Goal: Transaction & Acquisition: Purchase product/service

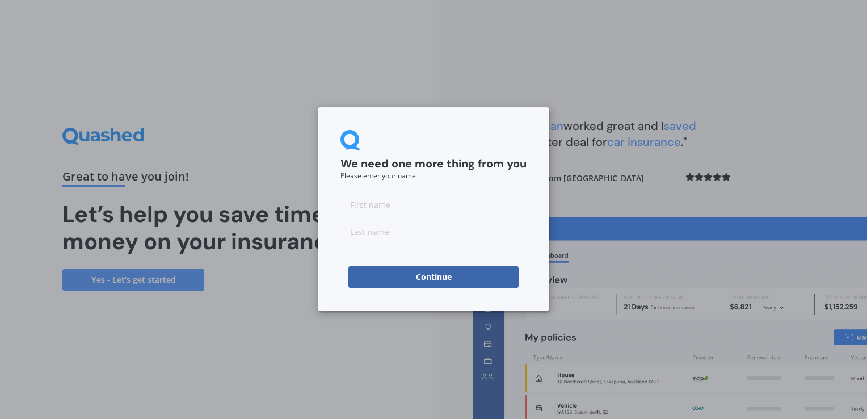
click at [412, 212] on input at bounding box center [433, 204] width 186 height 23
type input "Carina"
type input "Wyrill"
click at [404, 277] on button "Continue" at bounding box center [433, 276] width 170 height 23
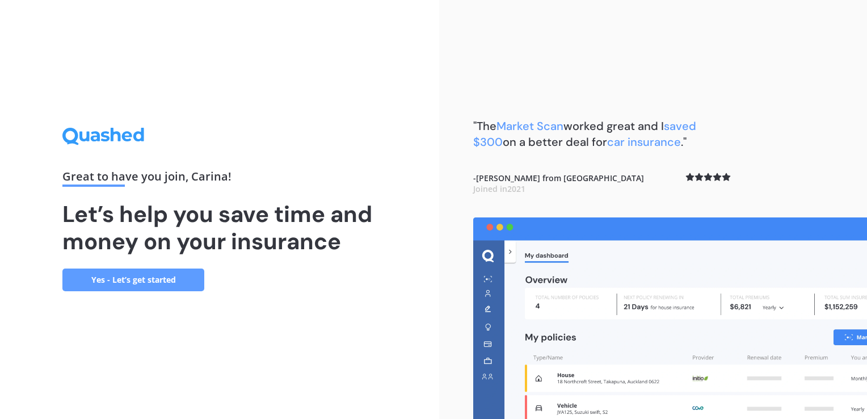
click at [113, 281] on link "Yes - Let’s get started" at bounding box center [133, 279] width 142 height 23
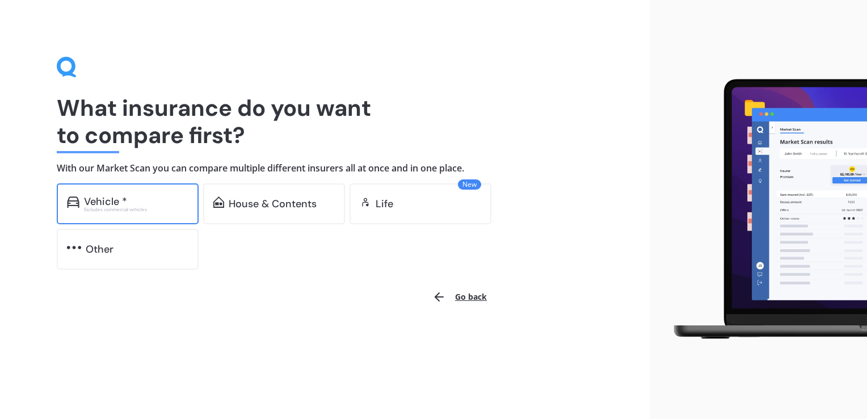
click at [120, 210] on div "Excludes commercial vehicles" at bounding box center [136, 209] width 104 height 5
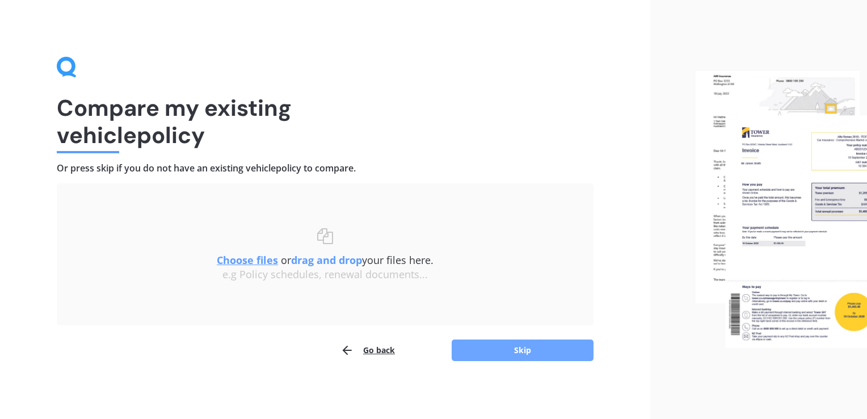
click at [512, 351] on button "Skip" at bounding box center [522, 350] width 142 height 22
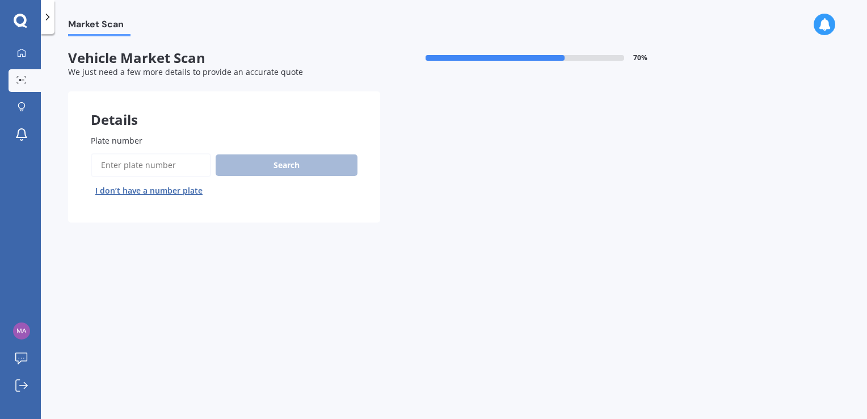
click at [163, 169] on input "Plate number" at bounding box center [151, 165] width 120 height 24
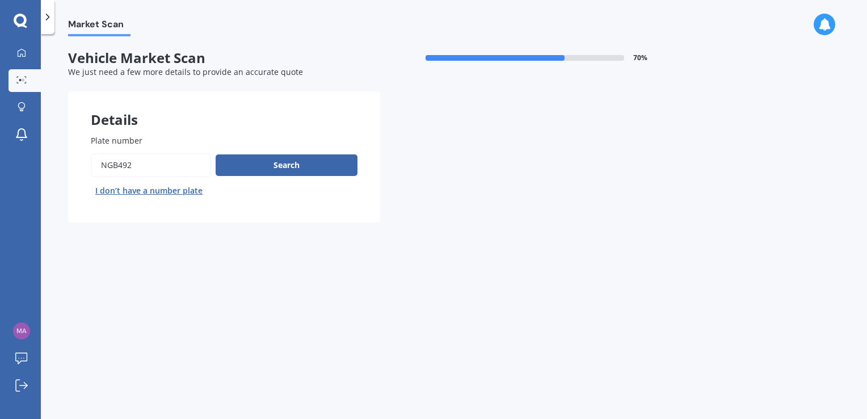
type input "NGB492"
click at [0, 0] on button "Next" at bounding box center [0, 0] width 0 height 0
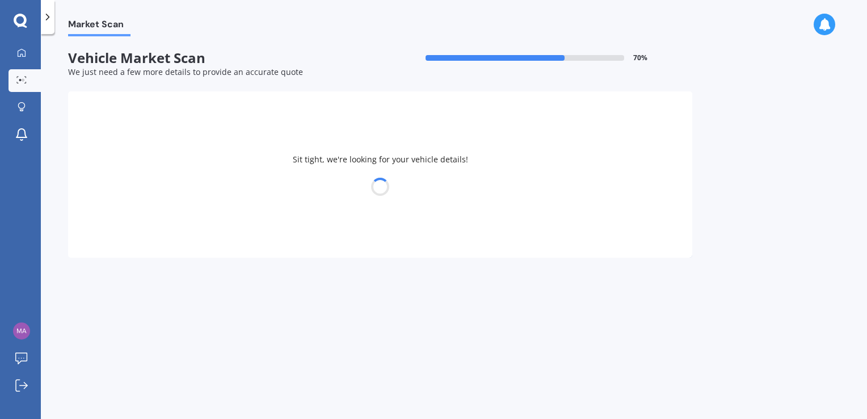
select select "TOYOTA"
select select "VITZ"
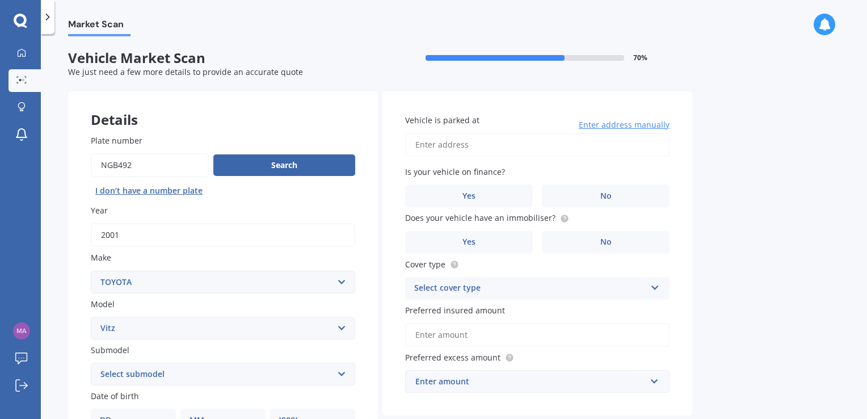
click at [116, 164] on input "Plate number" at bounding box center [150, 165] width 118 height 24
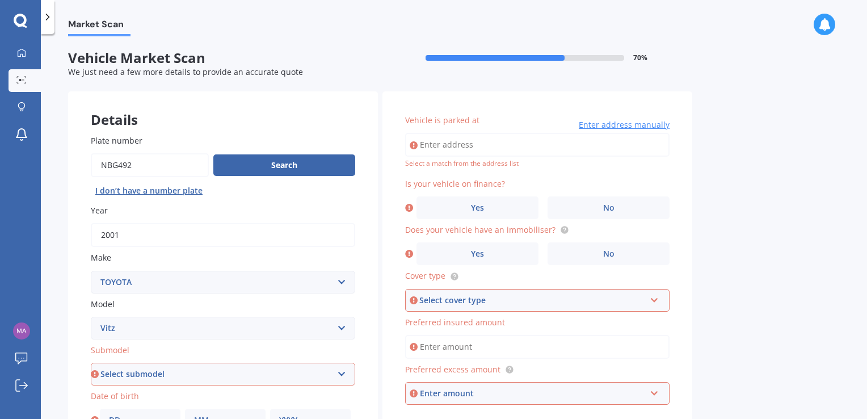
click at [119, 164] on input "Plate number" at bounding box center [150, 165] width 118 height 24
click at [248, 170] on button "Search" at bounding box center [284, 165] width 142 height 22
click at [118, 164] on input "Plate number" at bounding box center [150, 165] width 118 height 24
type input "NBG492"
click at [284, 170] on button "Search" at bounding box center [284, 165] width 142 height 22
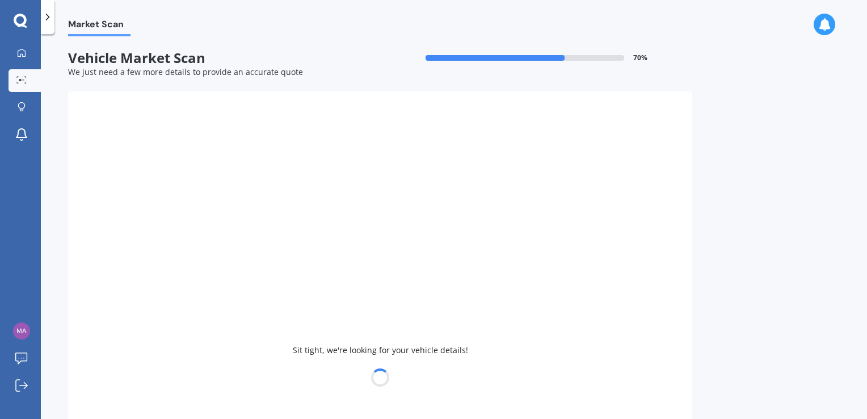
type input "2020"
select select "NISSAN"
select select
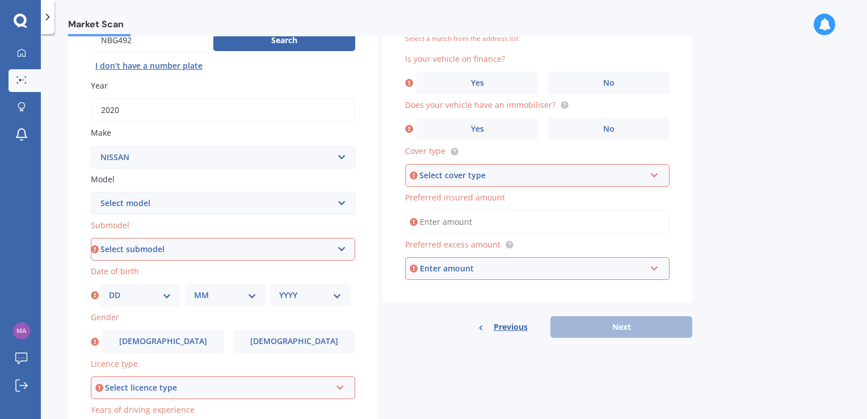
scroll to position [127, 0]
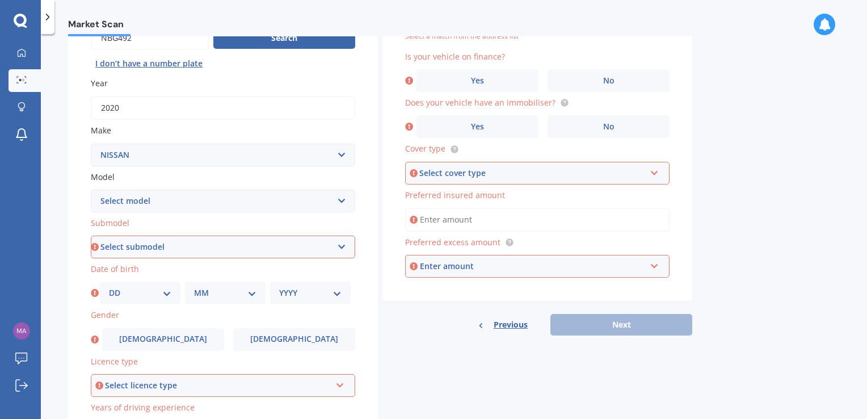
click at [339, 245] on select "Select submodel" at bounding box center [223, 246] width 264 height 23
click at [347, 248] on select "Select submodel" at bounding box center [223, 246] width 264 height 23
click at [272, 240] on select "Select submodel" at bounding box center [223, 246] width 264 height 23
click at [158, 288] on select "DD 01 02 03 04 05 06 07 08 09 10 11 12 13 14 15 16 17 18 19 20 21 22 23 24 25 2…" at bounding box center [140, 292] width 62 height 12
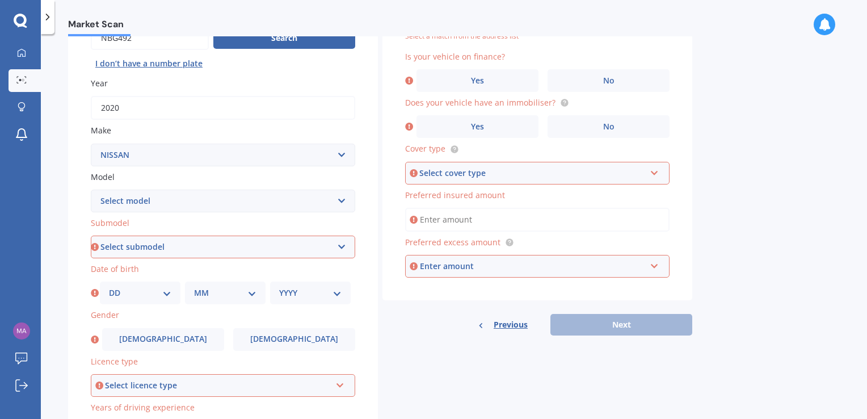
click at [125, 297] on select "DD 01 02 03 04 05 06 07 08 09 10 11 12 13 14 15 16 17 18 19 20 21 22 23 24 25 2…" at bounding box center [140, 292] width 62 height 12
select select "25"
click at [205, 293] on select "MM 01 02 03 04 05 06 07 08 09 10 11 12" at bounding box center [225, 292] width 62 height 12
select select "11"
click at [292, 292] on select "YYYY 2025 2024 2023 2022 2021 2020 2019 2018 2017 2016 2015 2014 2013 2012 2011…" at bounding box center [310, 292] width 62 height 12
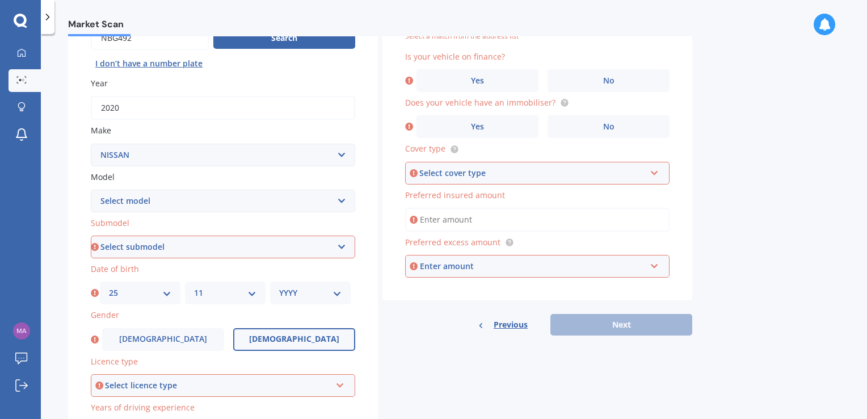
select select "1990"
click at [284, 344] on label "[DEMOGRAPHIC_DATA]" at bounding box center [294, 339] width 122 height 23
click at [0, 0] on input "[DEMOGRAPHIC_DATA]" at bounding box center [0, 0] width 0 height 0
click at [303, 378] on div "Select licence type NZ Full NZ Restricted NZ Learners [GEOGRAPHIC_DATA] [GEOGRA…" at bounding box center [223, 385] width 264 height 23
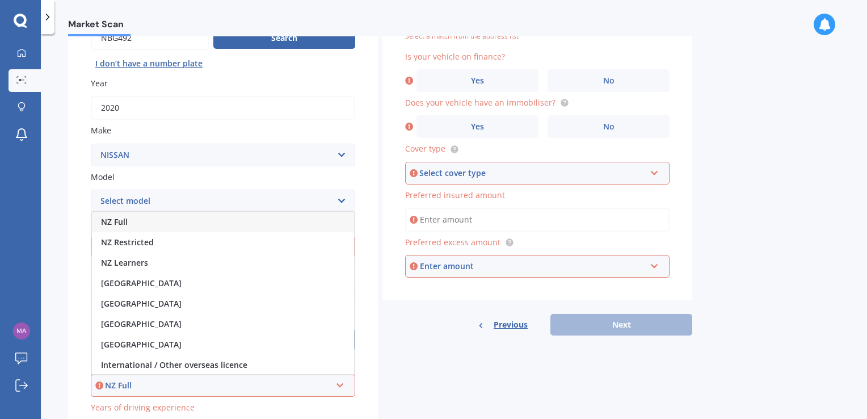
click at [205, 221] on div "NZ Full" at bounding box center [223, 222] width 262 height 20
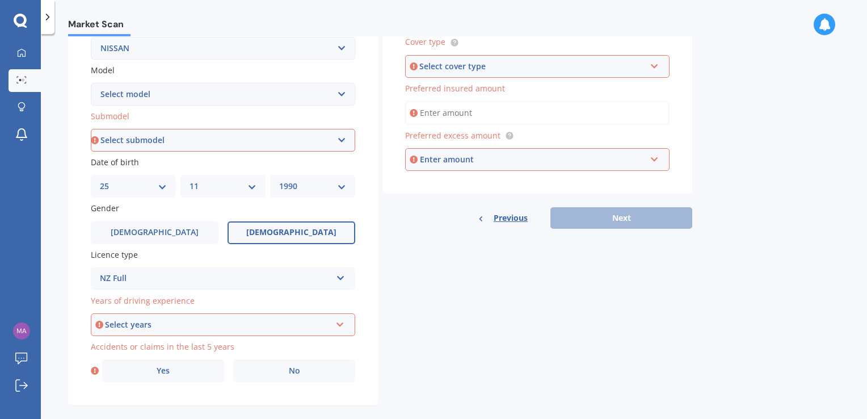
scroll to position [249, 0]
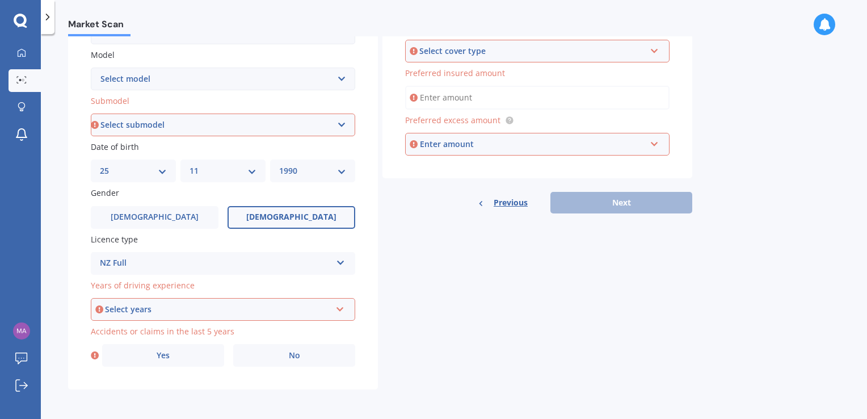
click at [254, 311] on div "Select years" at bounding box center [218, 309] width 226 height 12
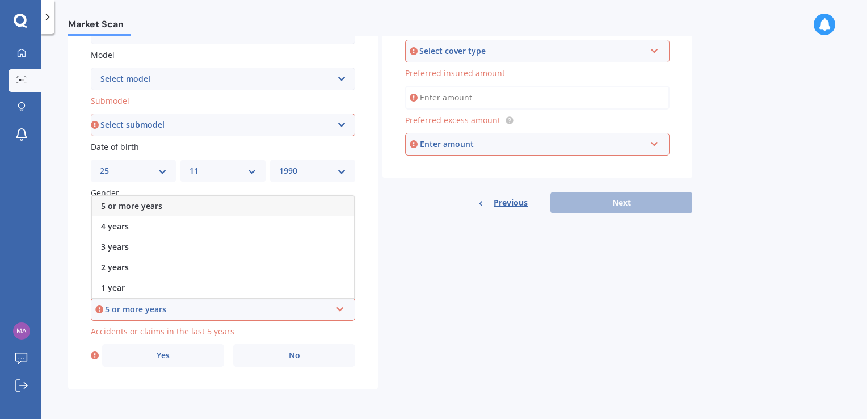
click at [241, 202] on div "5 or more years" at bounding box center [223, 206] width 262 height 20
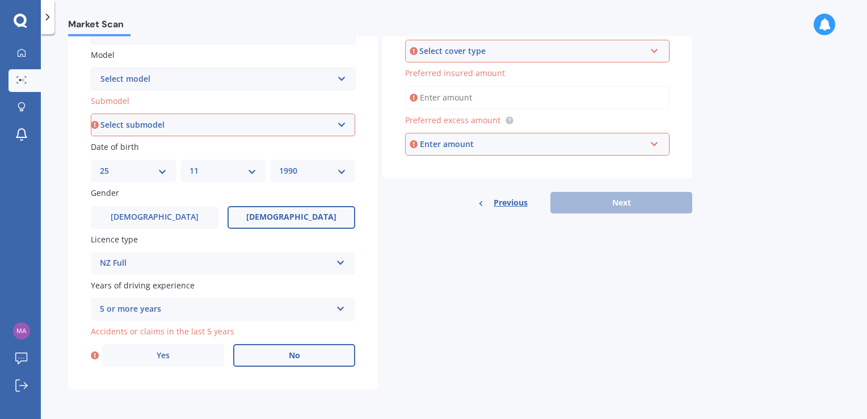
click at [270, 361] on label "No" at bounding box center [294, 355] width 122 height 23
click at [0, 0] on input "No" at bounding box center [0, 0] width 0 height 0
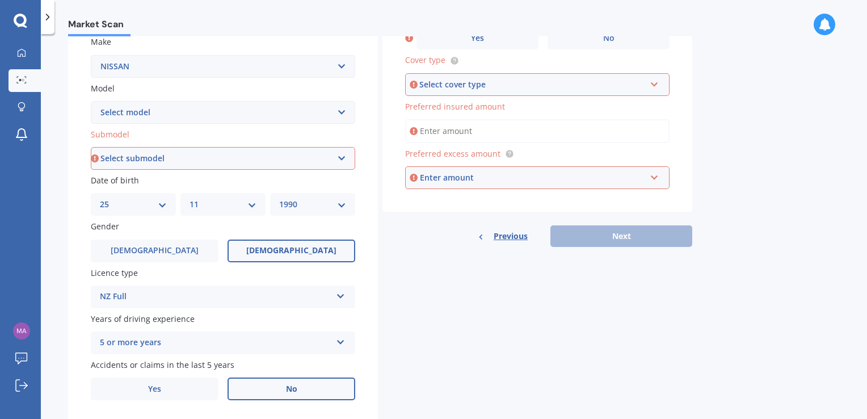
click at [480, 351] on div "Details Plate number Search I don’t have a number plate Year [DATE] Make Select…" at bounding box center [380, 149] width 624 height 547
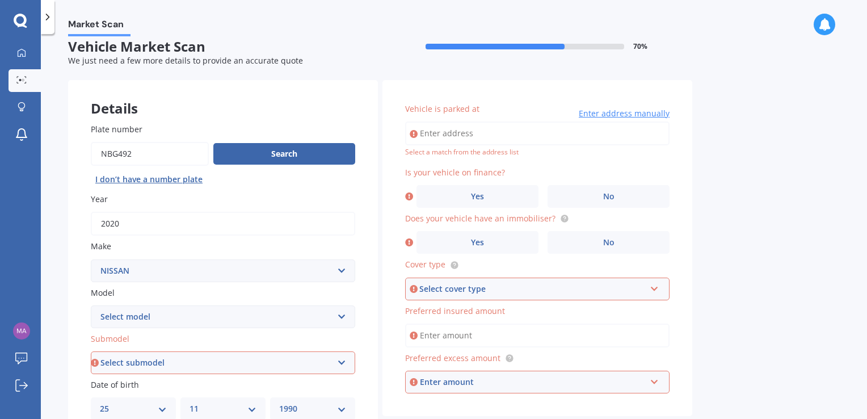
scroll to position [0, 0]
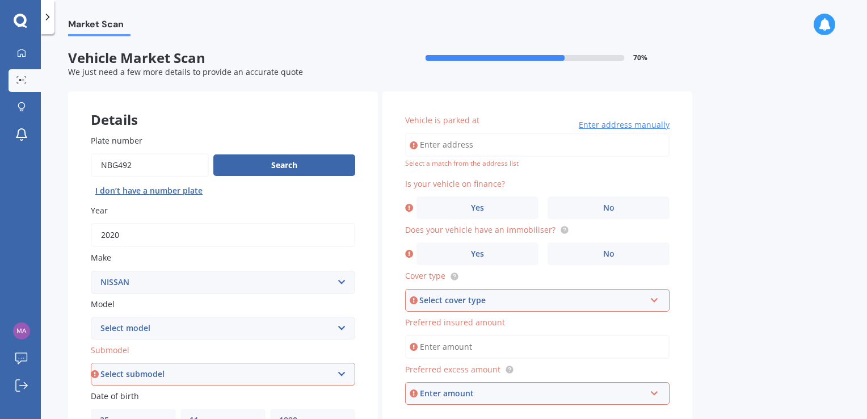
click at [526, 149] on input "Vehicle is parked at" at bounding box center [537, 145] width 264 height 24
type input "[STREET_ADDRESS]"
click at [490, 204] on label "Yes" at bounding box center [477, 207] width 122 height 23
click at [0, 0] on input "Yes" at bounding box center [0, 0] width 0 height 0
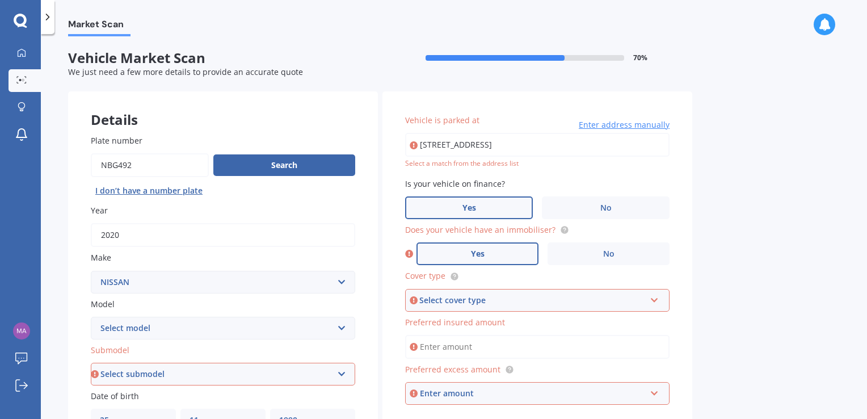
click at [484, 255] on label "Yes" at bounding box center [477, 253] width 122 height 23
click at [0, 0] on input "Yes" at bounding box center [0, 0] width 0 height 0
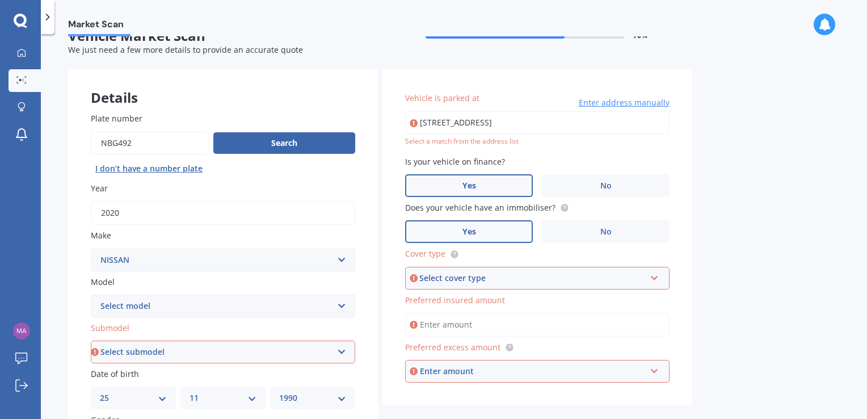
scroll to position [23, 0]
click at [545, 125] on input "[STREET_ADDRESS]" at bounding box center [537, 122] width 264 height 24
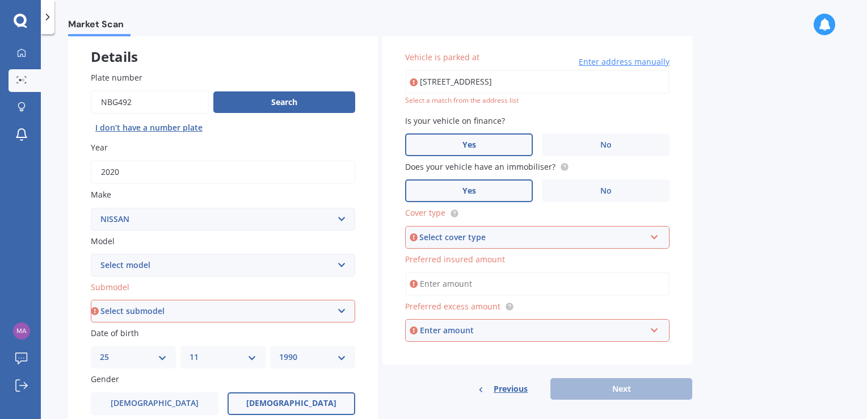
scroll to position [73, 0]
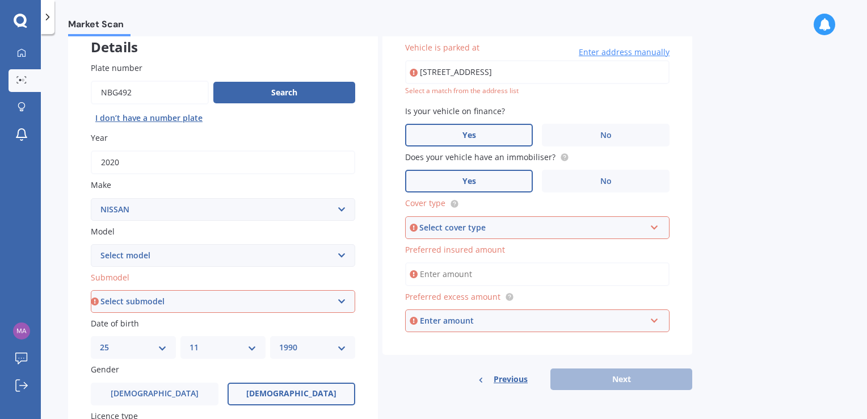
click at [522, 230] on div "Select cover type" at bounding box center [532, 227] width 226 height 12
click at [476, 251] on div "Comprehensive" at bounding box center [537, 249] width 262 height 20
click at [545, 281] on input "Preferred insured amount" at bounding box center [537, 274] width 264 height 24
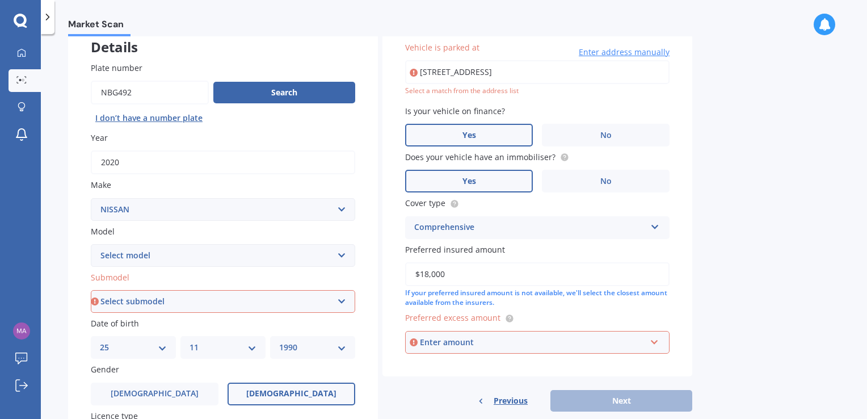
type input "$18,000"
click at [510, 335] on input "text" at bounding box center [533, 342] width 254 height 22
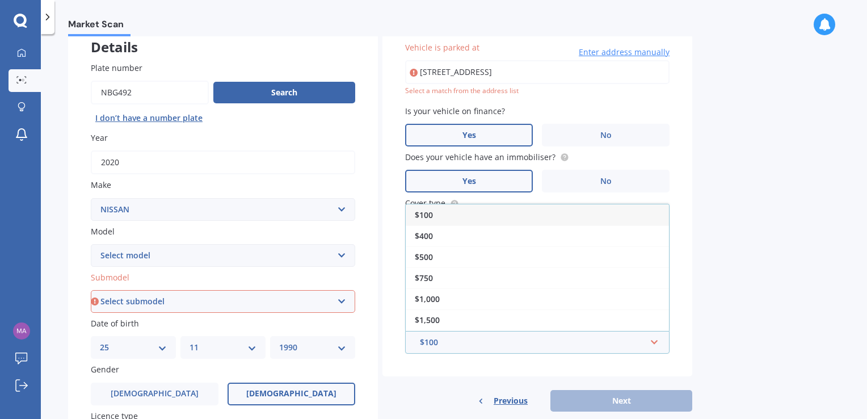
click at [487, 213] on div "$100" at bounding box center [537, 214] width 263 height 21
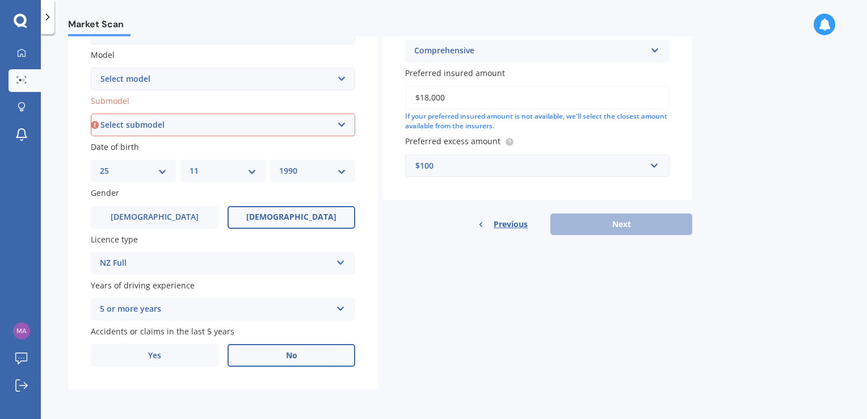
scroll to position [248, 0]
click at [626, 218] on div "Previous Next" at bounding box center [537, 225] width 310 height 22
click at [329, 133] on select "Select submodel" at bounding box center [223, 125] width 264 height 23
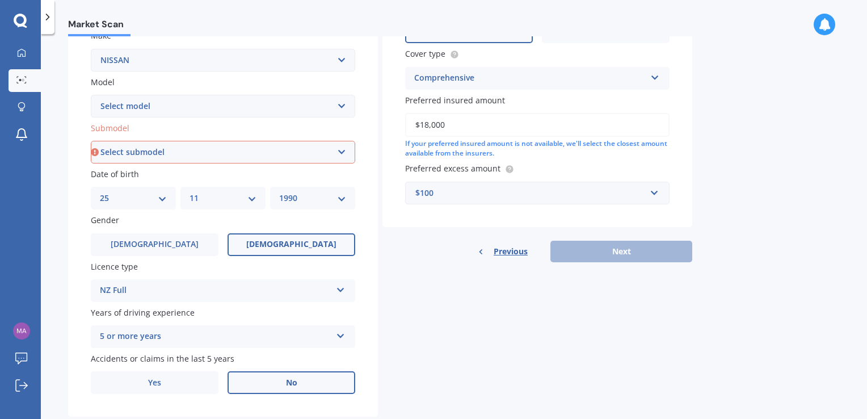
scroll to position [214, 0]
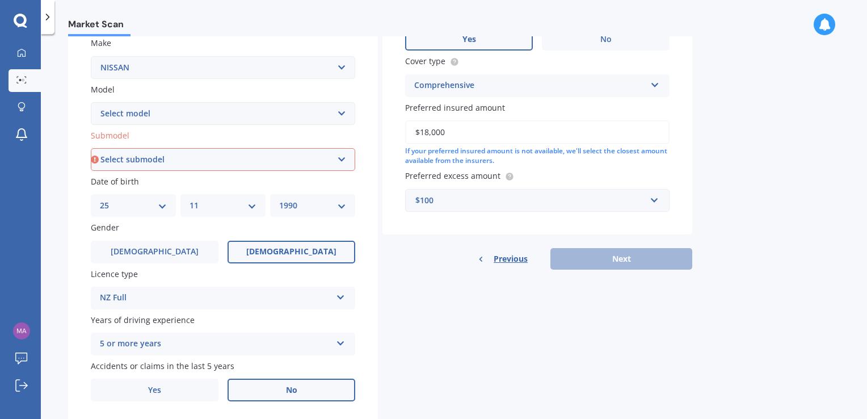
click at [268, 117] on select "Select model 1200 180SX 200SX 300ZX 350Z 370Z Ad Altima ARIYA Atlas Avenir Basa…" at bounding box center [223, 113] width 264 height 23
select select "X-TRAIL"
click at [91, 102] on select "Select model 1200 180SX 200SX 300ZX 350Z 370Z Ad Altima ARIYA Atlas Avenir Basa…" at bounding box center [223, 113] width 264 height 23
click at [197, 161] on select "Select submodel (All Other) 2000cc Hybrid 2WD non-turbo 4WD 20X Petrol ST ST 4W…" at bounding box center [223, 159] width 264 height 23
select select "ST-L"
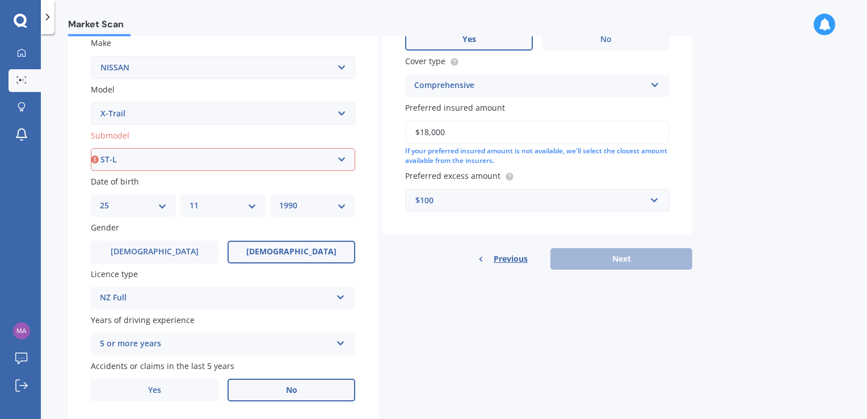
click at [91, 148] on select "Select submodel (All Other) 2000cc Hybrid 2WD non-turbo 4WD 20X Petrol ST ST 4W…" at bounding box center [223, 159] width 264 height 23
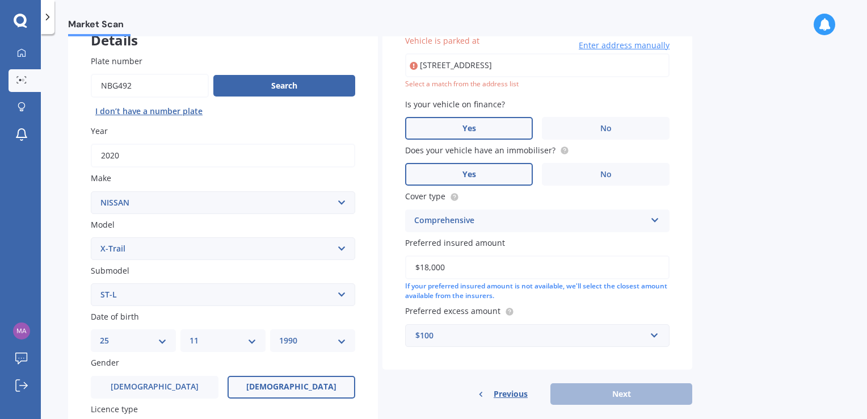
scroll to position [77, 0]
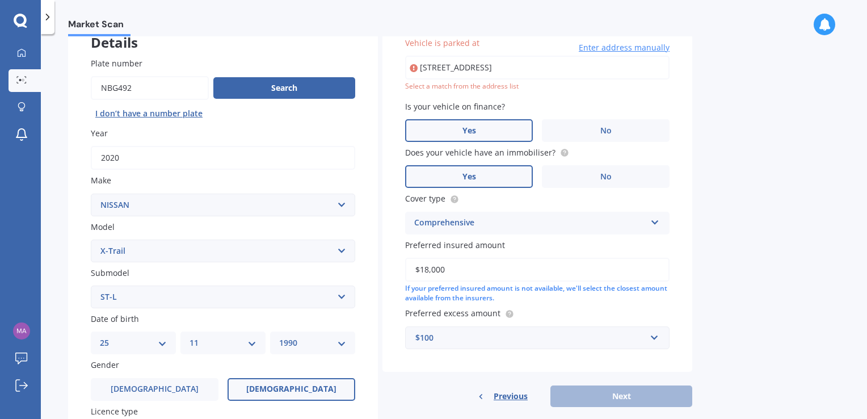
click at [540, 69] on input "[STREET_ADDRESS]" at bounding box center [537, 68] width 264 height 24
type input "[STREET_ADDRESS]"
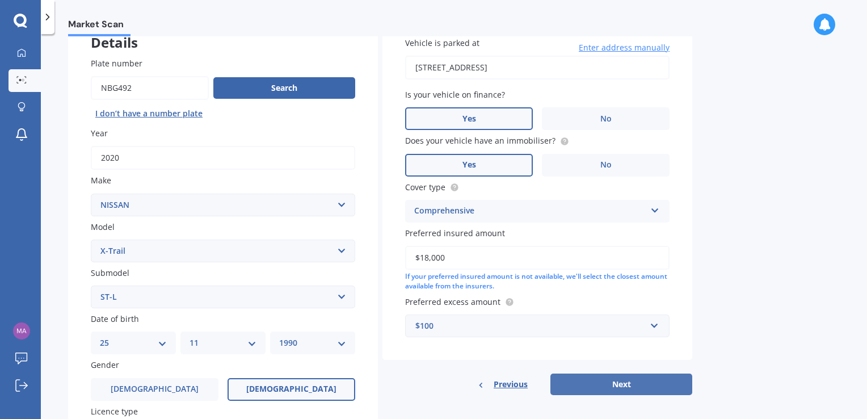
click at [641, 383] on button "Next" at bounding box center [621, 384] width 142 height 22
select select "25"
select select "11"
select select "1990"
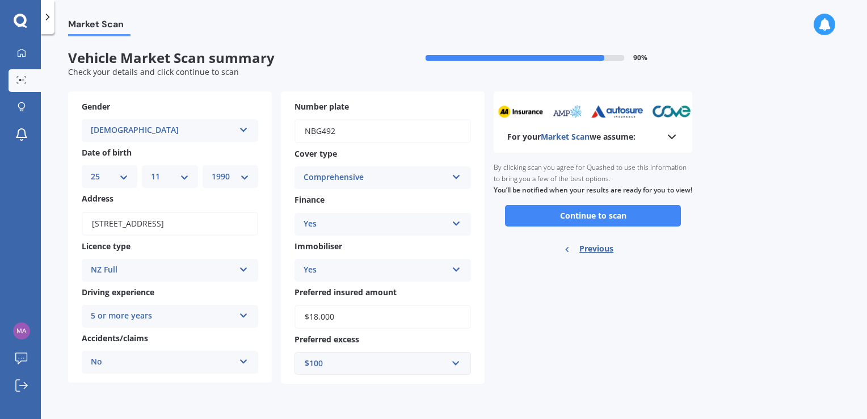
scroll to position [0, 0]
click at [584, 226] on button "Continue to scan" at bounding box center [593, 216] width 176 height 22
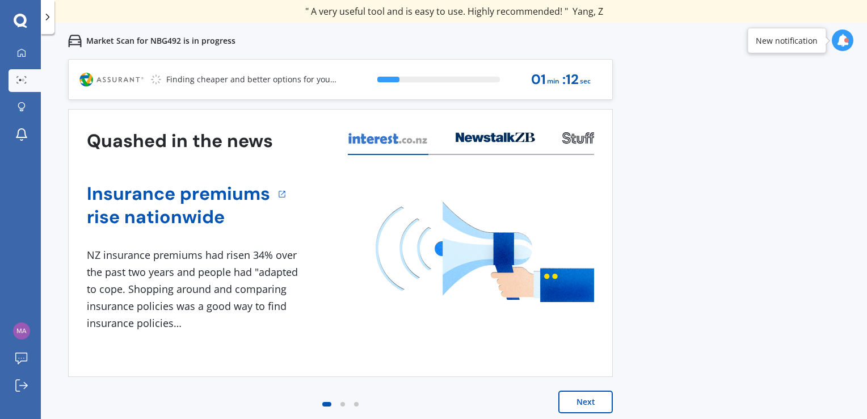
click at [344, 404] on div at bounding box center [342, 404] width 5 height 5
click at [585, 405] on button "Next" at bounding box center [585, 401] width 54 height 23
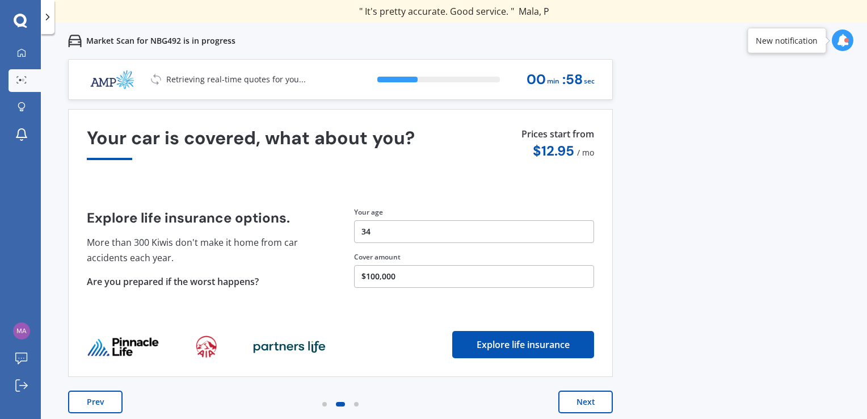
click at [574, 404] on button "Next" at bounding box center [585, 401] width 54 height 23
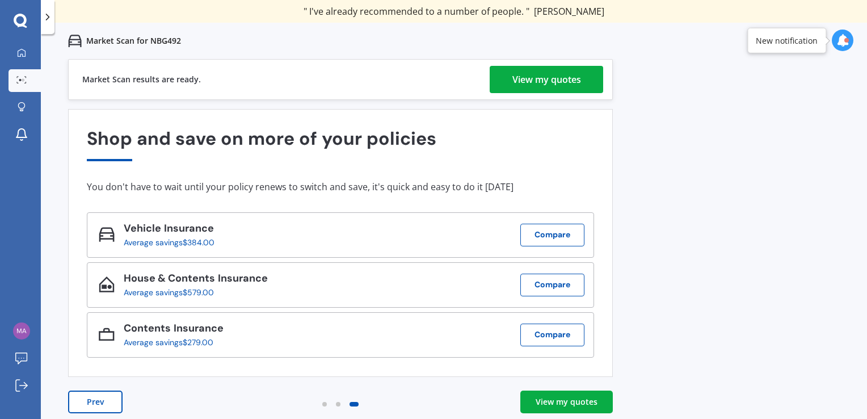
click at [535, 74] on div "View my quotes" at bounding box center [546, 79] width 69 height 27
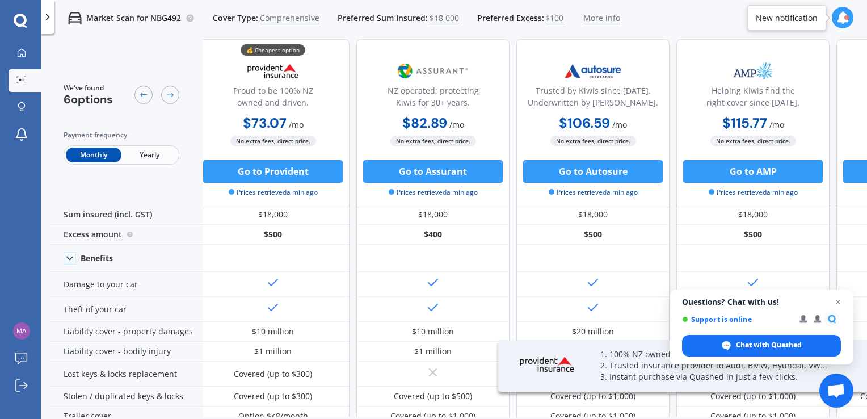
scroll to position [0, 7]
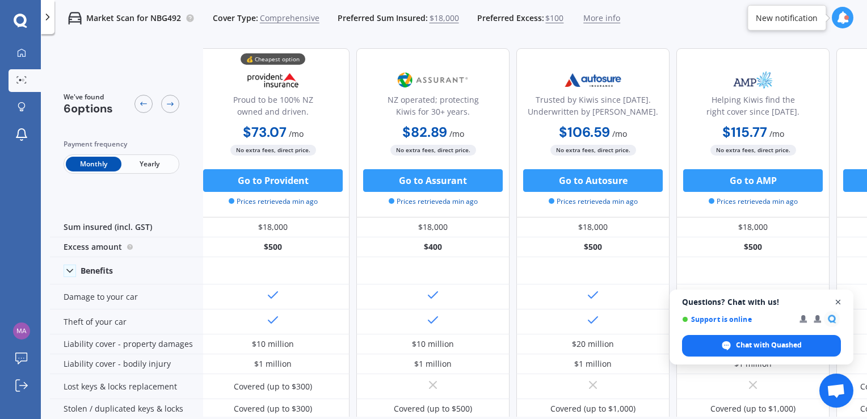
click at [840, 302] on span "Close chat" at bounding box center [838, 302] width 14 height 14
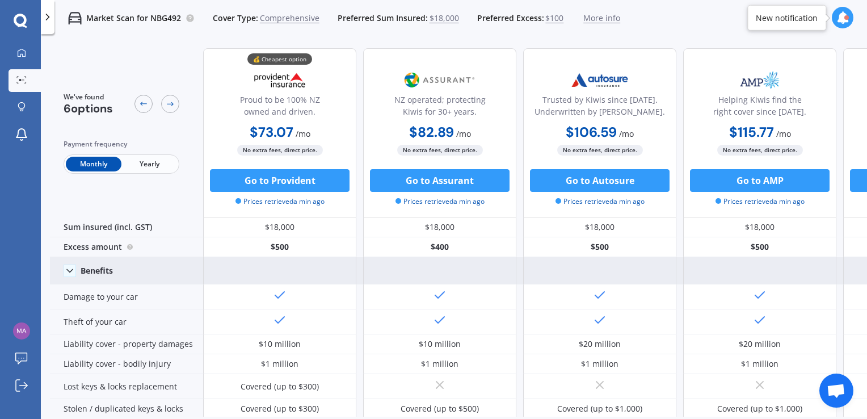
scroll to position [0, 0]
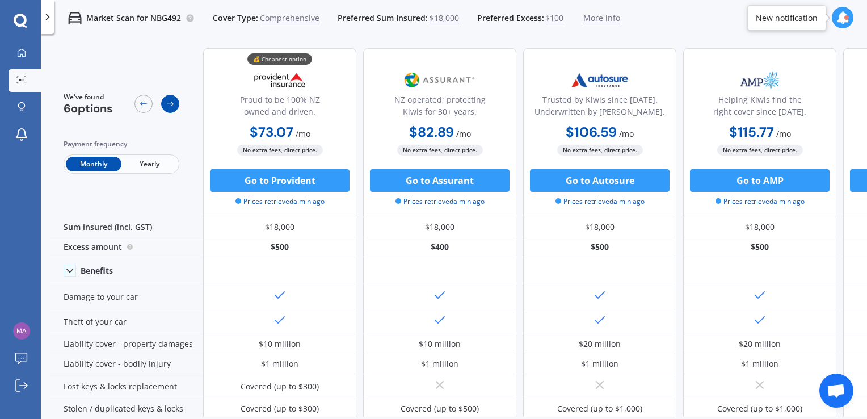
click at [162, 101] on div at bounding box center [170, 104] width 18 height 18
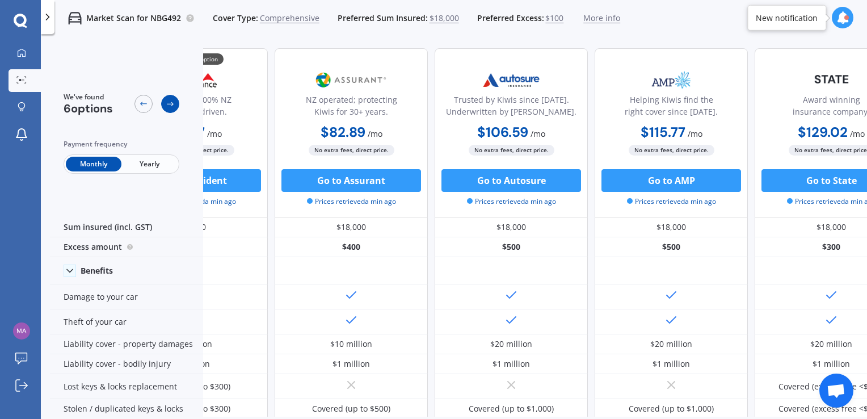
scroll to position [0, 153]
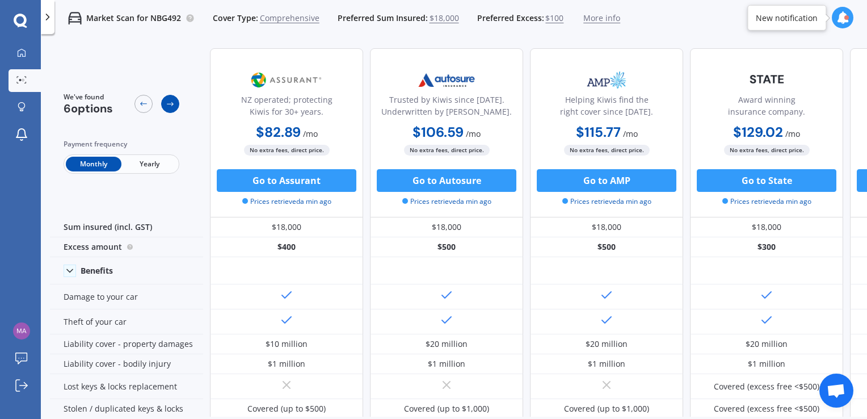
click at [170, 106] on icon at bounding box center [170, 103] width 9 height 9
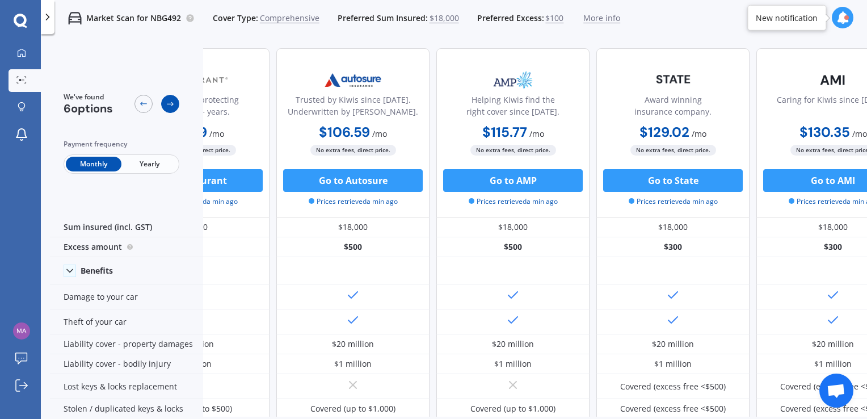
scroll to position [0, 295]
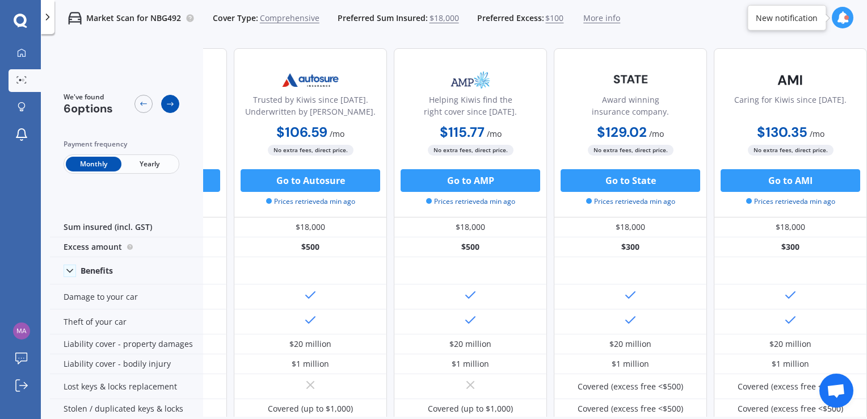
click at [170, 106] on icon at bounding box center [170, 103] width 9 height 9
click at [293, 19] on span "Comprehensive" at bounding box center [290, 17] width 60 height 11
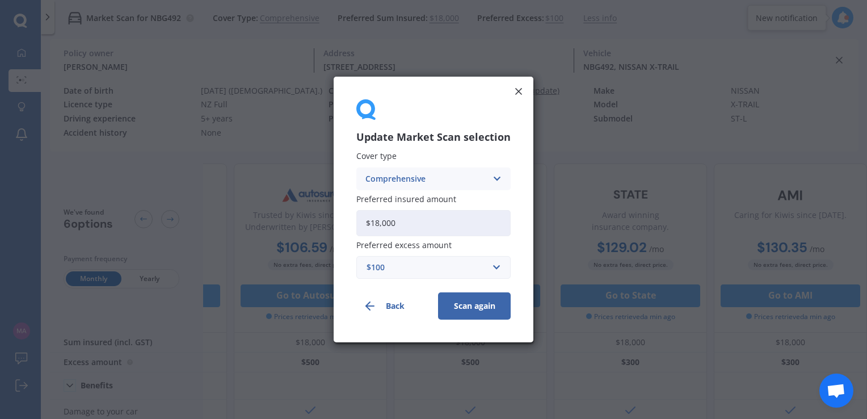
click at [474, 182] on div "Comprehensive" at bounding box center [425, 178] width 121 height 12
click at [452, 221] on span "Third Party, Fire & Theft" at bounding box center [412, 221] width 93 height 8
click at [480, 301] on button "Scan again" at bounding box center [474, 305] width 73 height 27
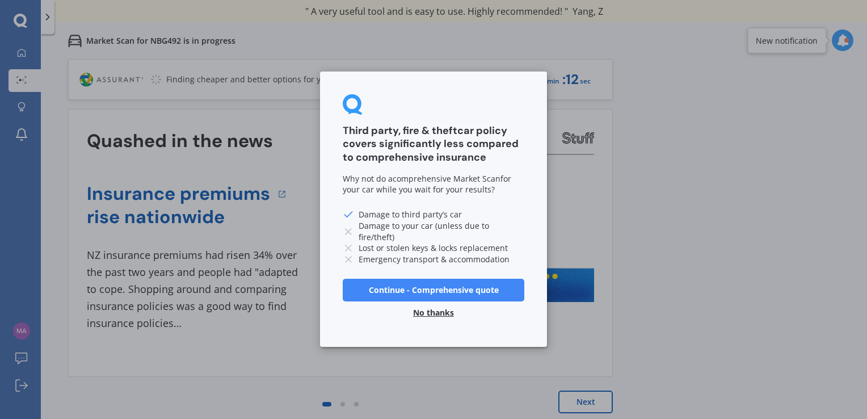
click at [464, 291] on button "Continue - Comprehensive quote" at bounding box center [434, 289] width 182 height 23
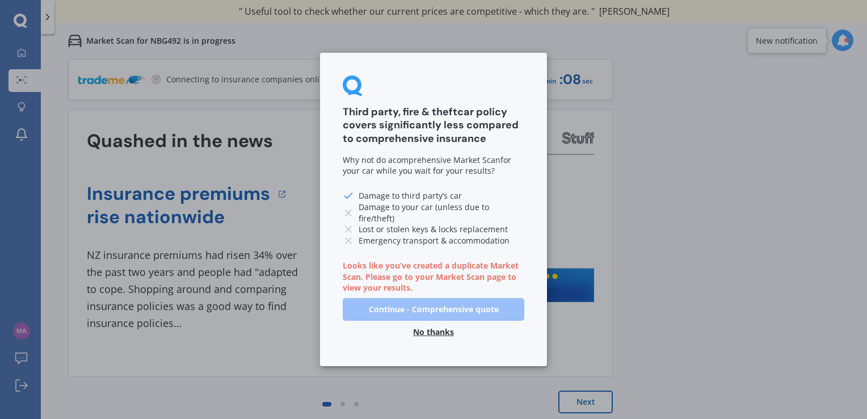
click at [439, 324] on button "No thanks" at bounding box center [433, 331] width 54 height 23
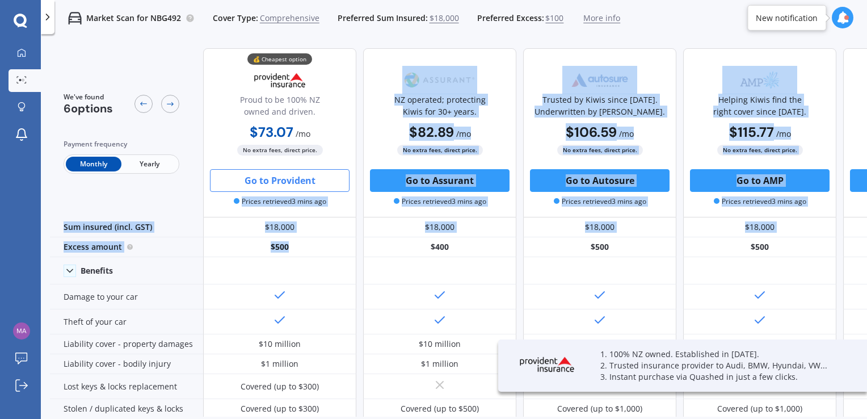
drag, startPoint x: 329, startPoint y: 243, endPoint x: 343, endPoint y: 183, distance: 62.2
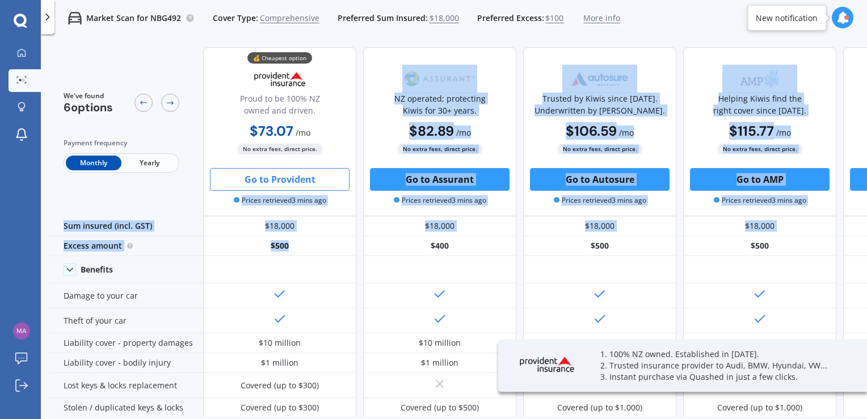
click at [315, 185] on button "Go to Provident" at bounding box center [280, 179] width 140 height 23
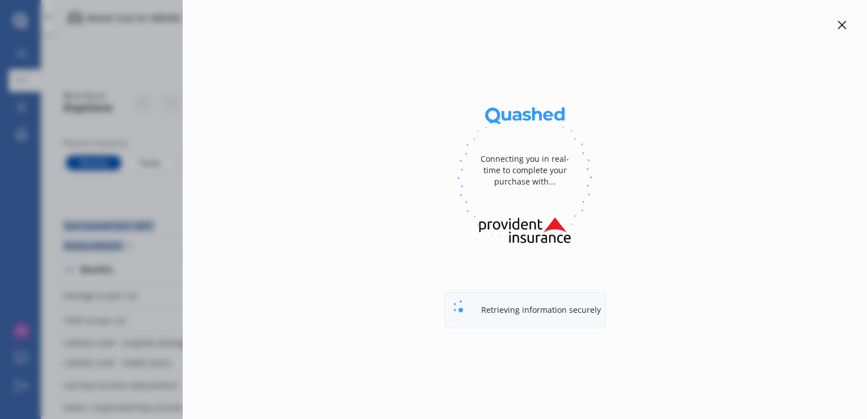
select select "Monthly"
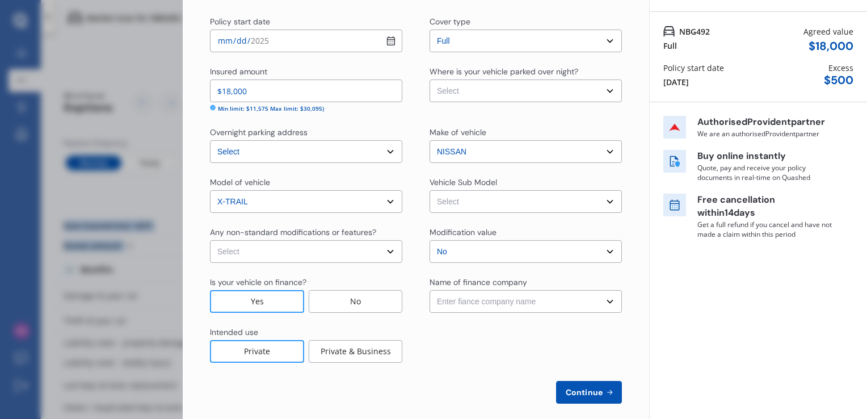
scroll to position [79, 0]
click at [567, 205] on select "Select X-Trail T32 Series III ST-L Wagon 7st 5dr Xtronic 7sp 2WD 2.5i" at bounding box center [525, 200] width 192 height 23
select select "NZVNISS2020AECU"
click at [429, 189] on select "Select X-Trail T32 Series III ST-L Wagon 7st 5dr Xtronic 7sp 2WD 2.5i" at bounding box center [525, 200] width 192 height 23
click at [292, 256] on select "Select None [MEDICAL_DATA] System(NOS) Roll Cage Full Racing Harness" at bounding box center [306, 250] width 192 height 23
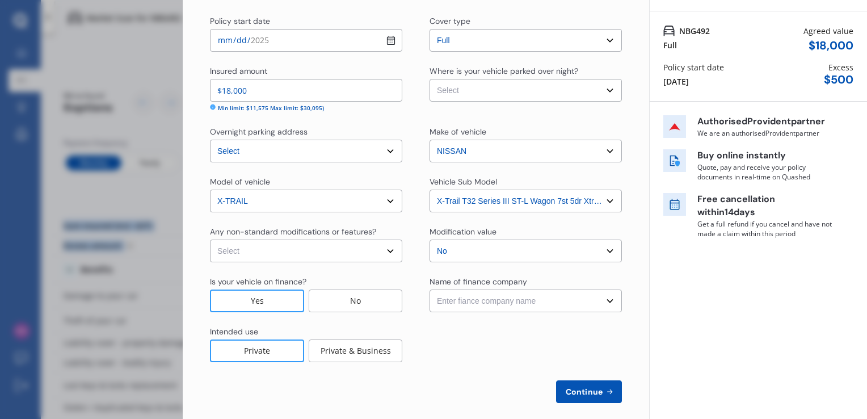
select select "none"
click at [210, 239] on select "Select None [MEDICAL_DATA] System(NOS) Roll Cage Full Racing Harness" at bounding box center [306, 250] width 192 height 23
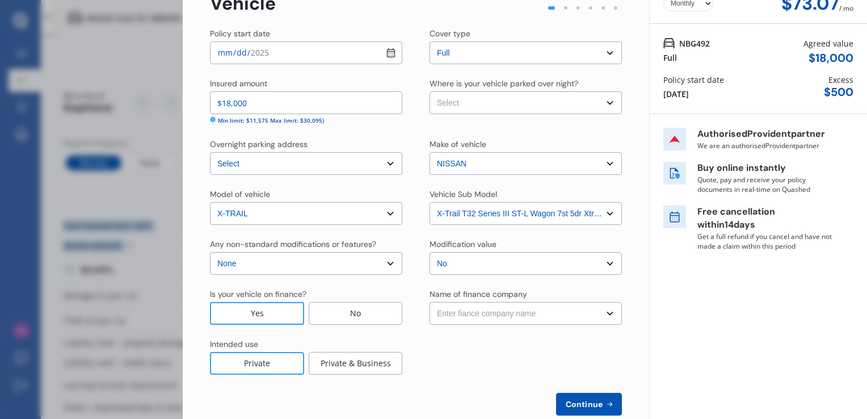
scroll to position [66, 0]
click at [530, 104] on select "Select Garage (fully enclosed) Off Street Parking Other" at bounding box center [525, 103] width 192 height 23
select select "OTHER"
click at [429, 92] on select "Select Garage (fully enclosed) Off Street Parking Other" at bounding box center [525, 103] width 192 height 23
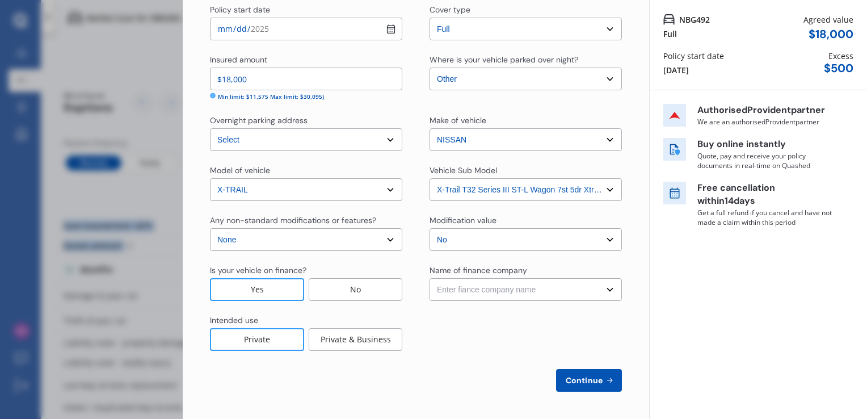
click at [504, 292] on select "Enter fiance company name 24/7 Finance AA Finance Limited Acclaim Finance Activ…" at bounding box center [525, 289] width 192 height 23
select select "FC0030"
click at [429, 278] on select "Enter fiance company name 24/7 Finance AA Finance Limited Acclaim Finance Activ…" at bounding box center [525, 289] width 192 height 23
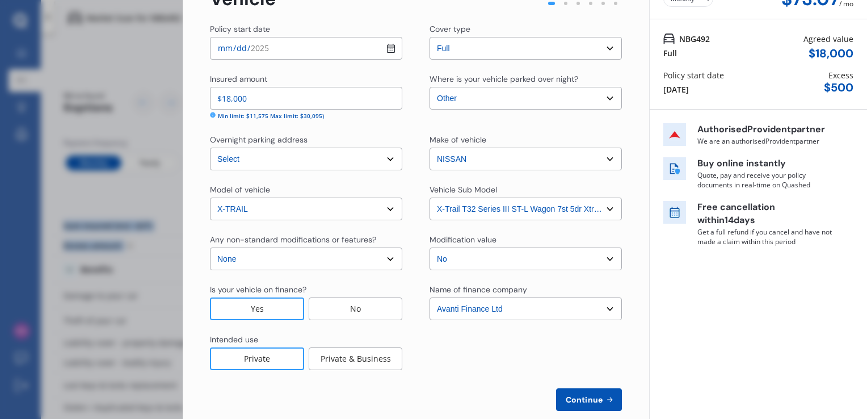
scroll to position [85, 0]
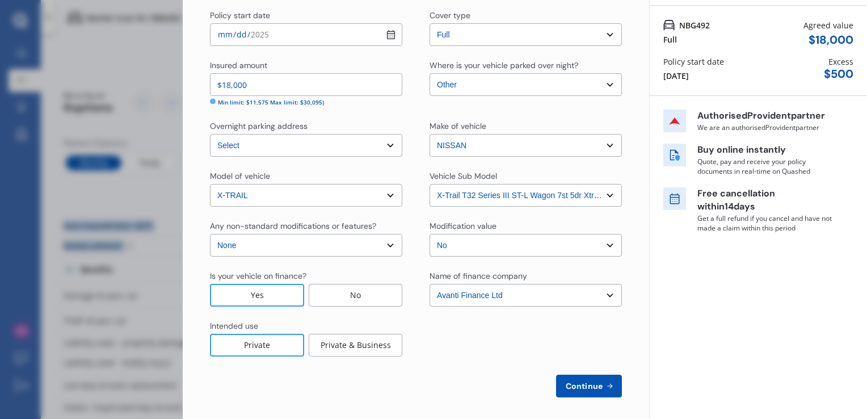
click at [575, 383] on span "Continue" at bounding box center [583, 385] width 41 height 9
select select "25"
select select "11"
select select "1990"
select select "NZ_FULL"
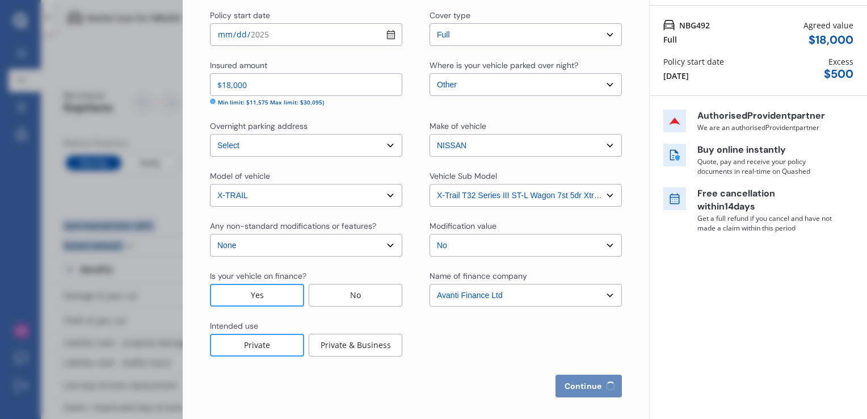
select select "0"
select select "25"
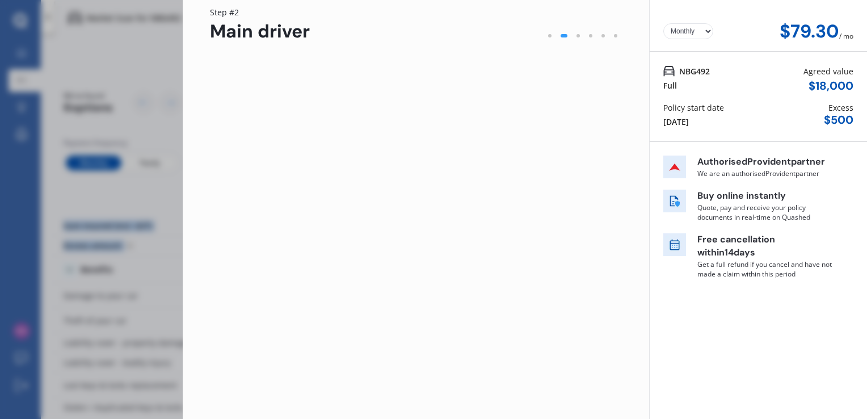
scroll to position [0, 0]
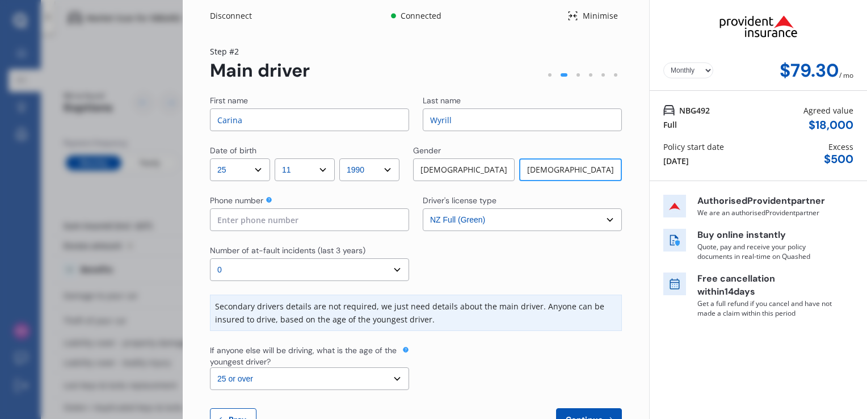
click at [271, 222] on input at bounding box center [309, 219] width 199 height 23
type input "021938292"
click at [270, 273] on select "Select number of at-fault incidents (last 3 years) 0 1 2 3 4 5 or more" at bounding box center [309, 269] width 199 height 23
click at [210, 258] on select "Select number of at-fault incidents (last 3 years) 0 1 2 3 4 5 or more" at bounding box center [309, 269] width 199 height 23
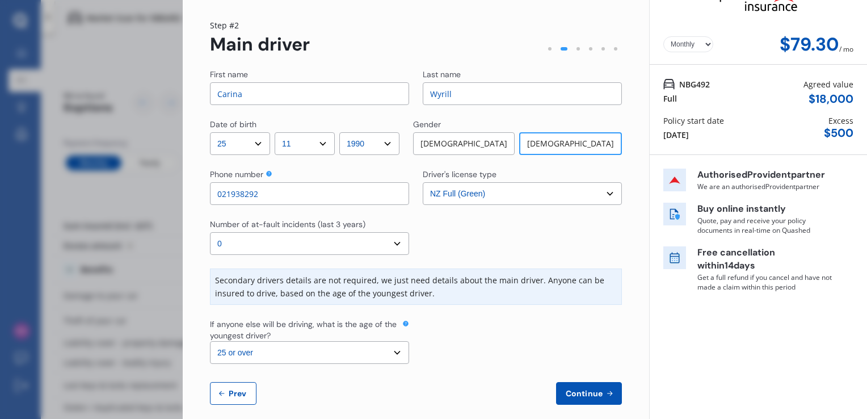
scroll to position [39, 0]
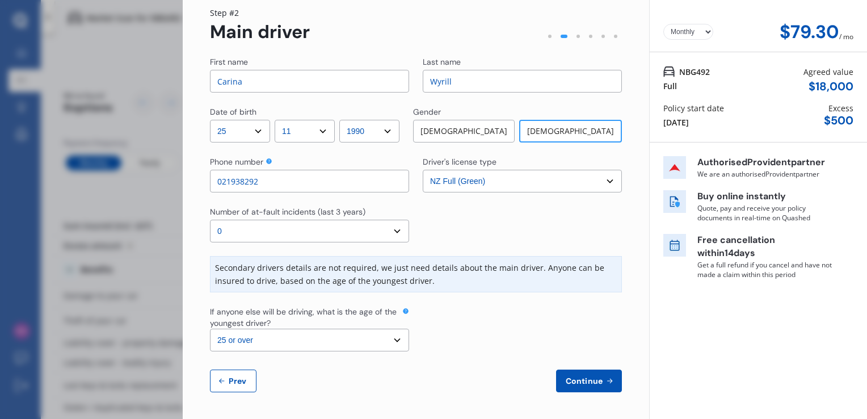
click at [305, 348] on select "Select the age of the youngest driver. 16 17 18 19 20 21 22 23 24 25 or over" at bounding box center [309, 339] width 199 height 23
click at [210, 328] on select "Select the age of the youngest driver. 16 17 18 19 20 21 22 23 24 25 or over" at bounding box center [309, 339] width 199 height 23
click at [579, 378] on span "Continue" at bounding box center [583, 380] width 41 height 9
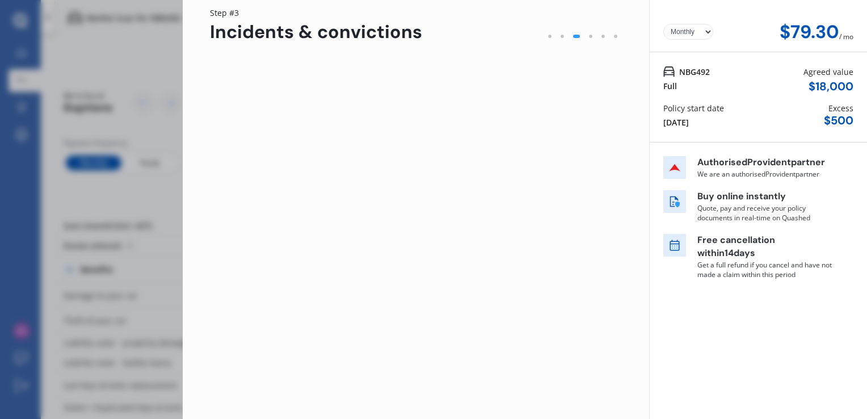
scroll to position [0, 0]
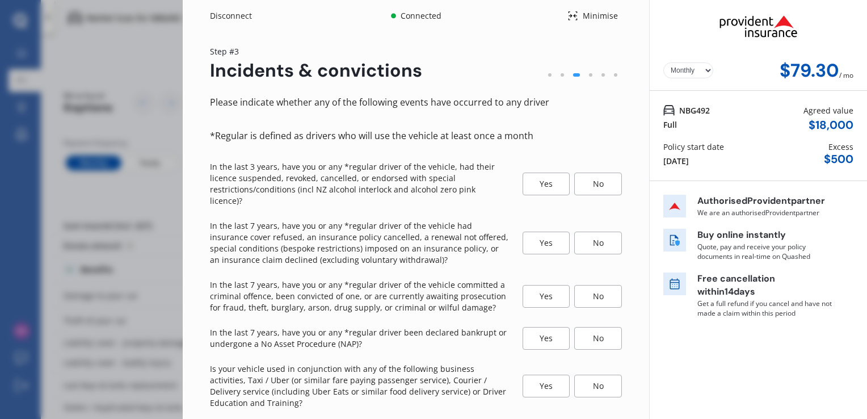
click at [604, 182] on div "No" at bounding box center [598, 183] width 48 height 23
click at [595, 231] on div "No" at bounding box center [598, 242] width 48 height 23
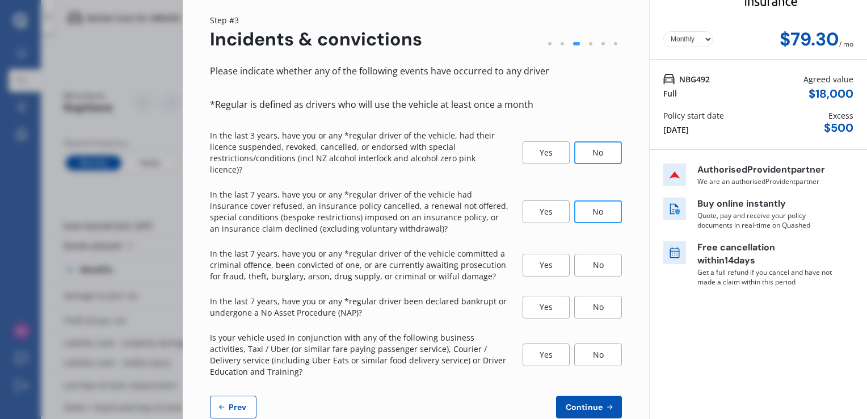
scroll to position [46, 0]
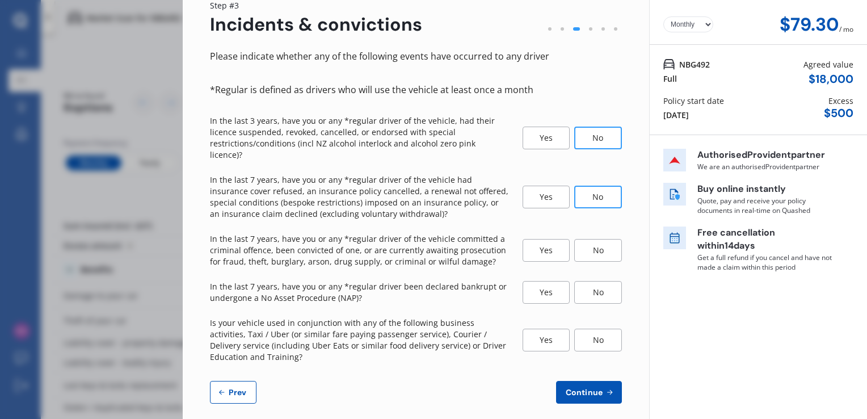
click at [588, 243] on div "No" at bounding box center [598, 250] width 48 height 23
click at [599, 281] on div "No" at bounding box center [598, 292] width 48 height 23
click at [594, 328] on div "No" at bounding box center [598, 339] width 48 height 23
click at [586, 387] on span "Continue" at bounding box center [583, 391] width 41 height 9
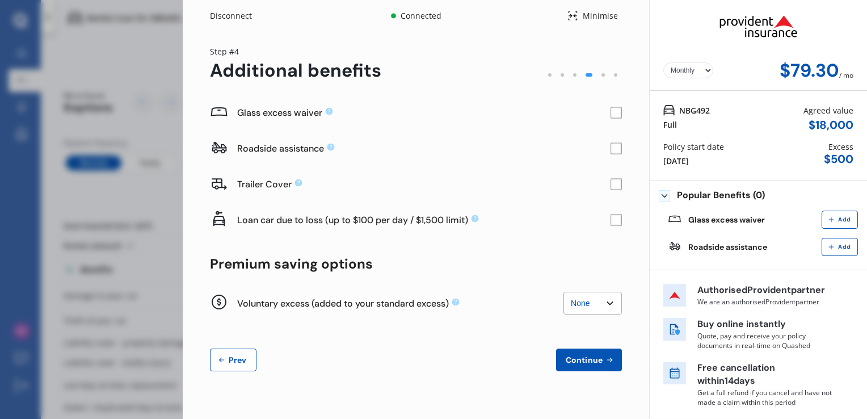
scroll to position [0, 0]
click at [621, 115] on rect at bounding box center [615, 112] width 11 height 11
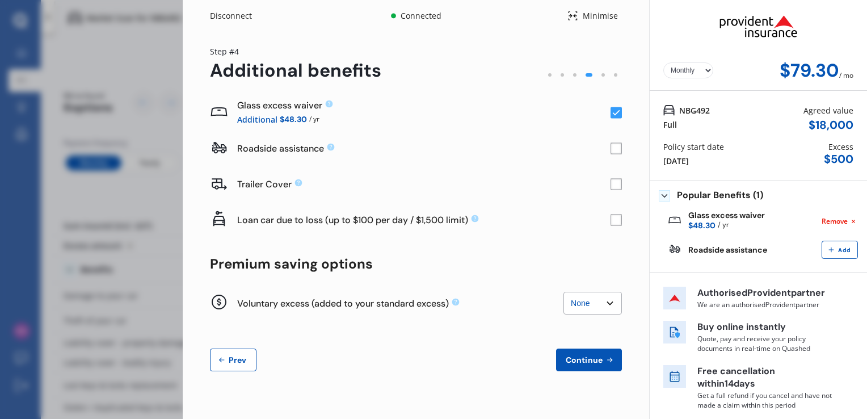
click at [610, 150] on rect at bounding box center [615, 148] width 11 height 11
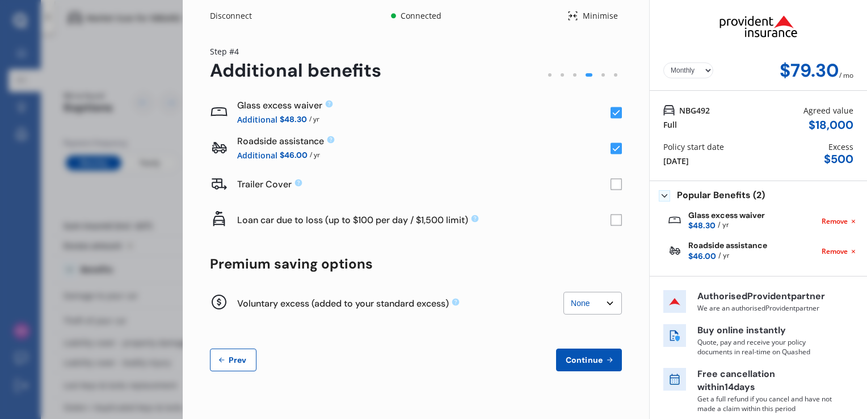
click at [615, 223] on rect at bounding box center [616, 219] width 11 height 11
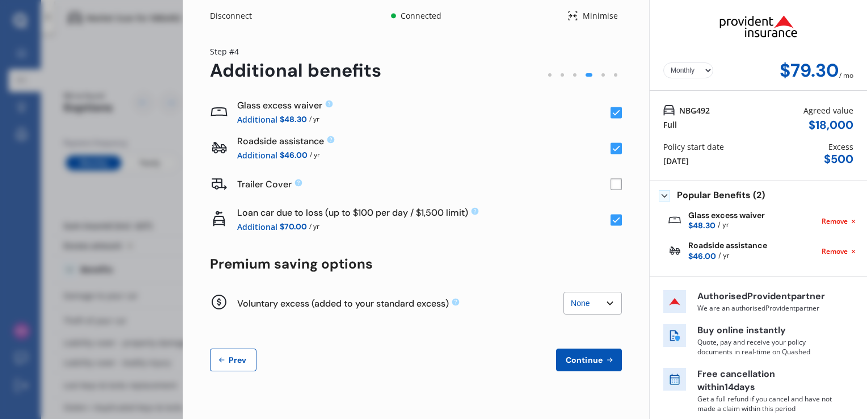
click at [615, 223] on rect at bounding box center [615, 219] width 11 height 11
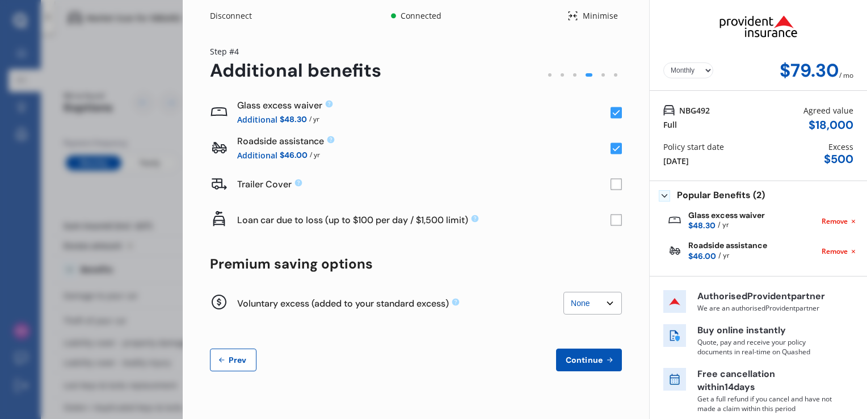
click at [604, 303] on select "None $200 $450 $700 $950 $1,200 $1,700" at bounding box center [592, 303] width 58 height 23
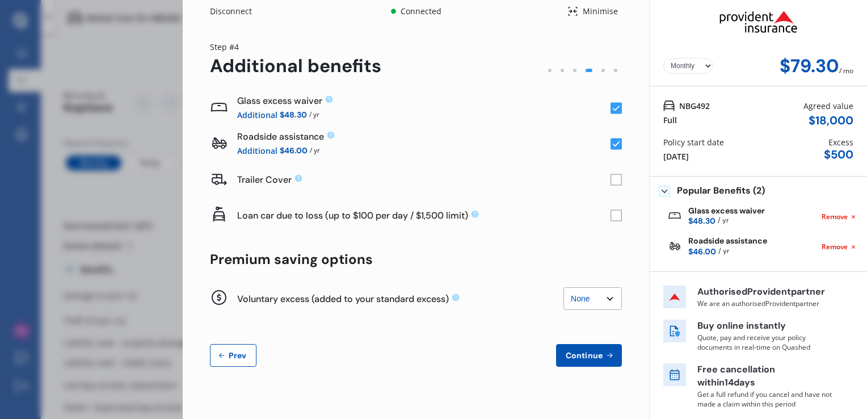
click at [585, 353] on span "Continue" at bounding box center [583, 355] width 41 height 9
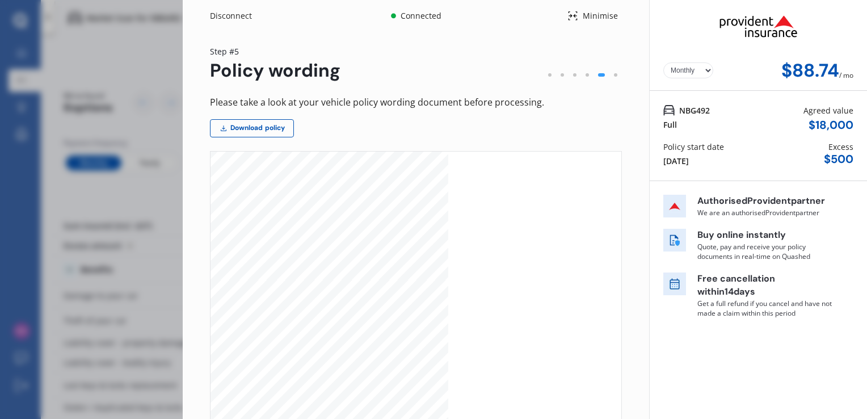
scroll to position [123, 0]
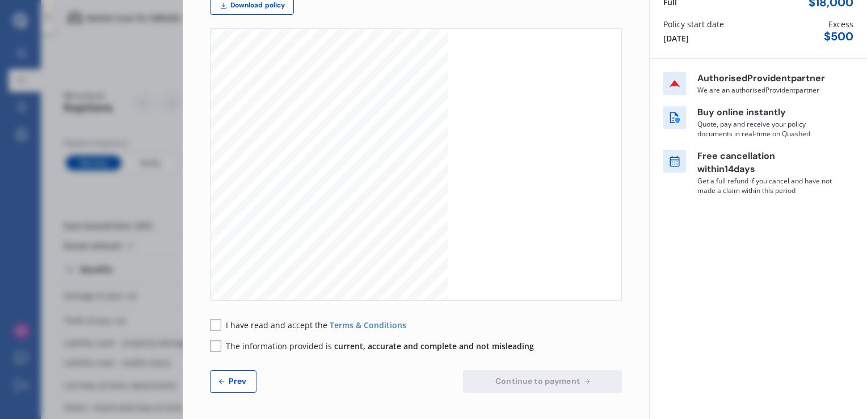
click at [230, 372] on button "Prev" at bounding box center [233, 381] width 47 height 23
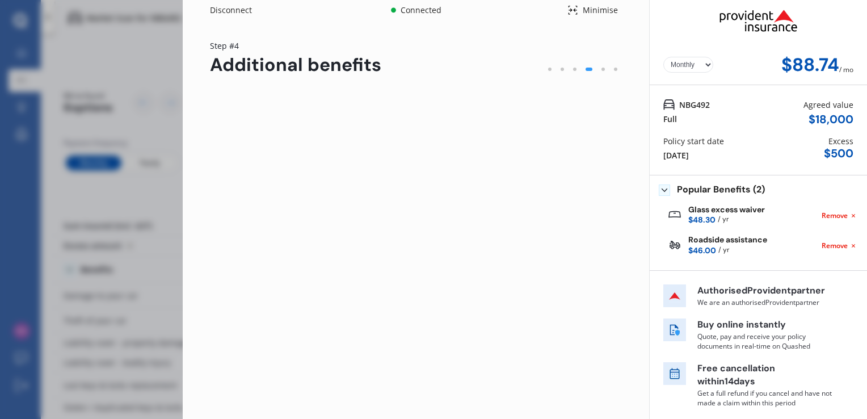
scroll to position [5, 0]
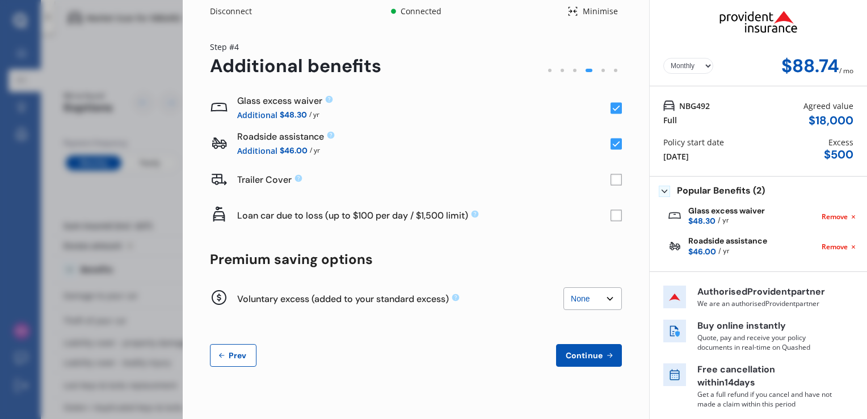
click at [611, 217] on rect at bounding box center [615, 215] width 11 height 11
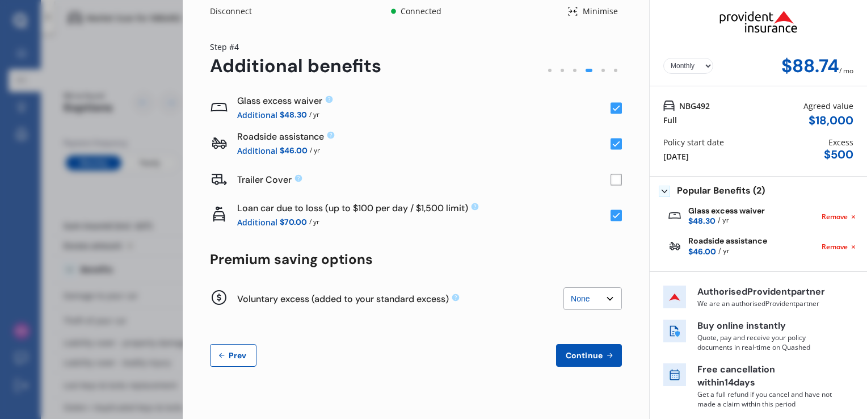
click at [591, 351] on span "Continue" at bounding box center [583, 355] width 41 height 9
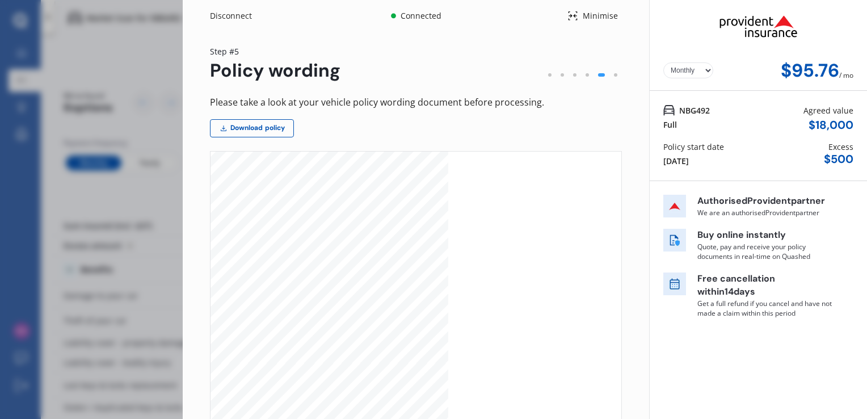
scroll to position [805, 0]
